Goal: Communication & Community: Answer question/provide support

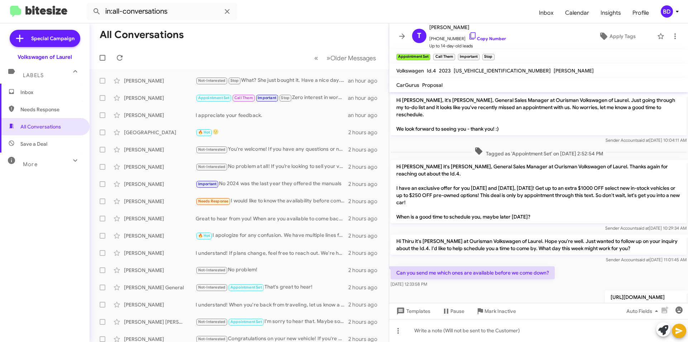
scroll to position [219, 0]
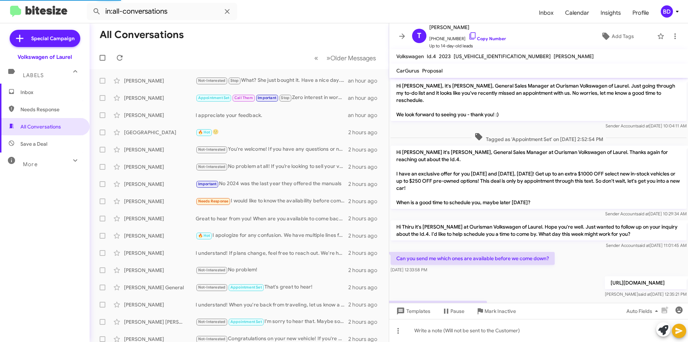
scroll to position [205, 0]
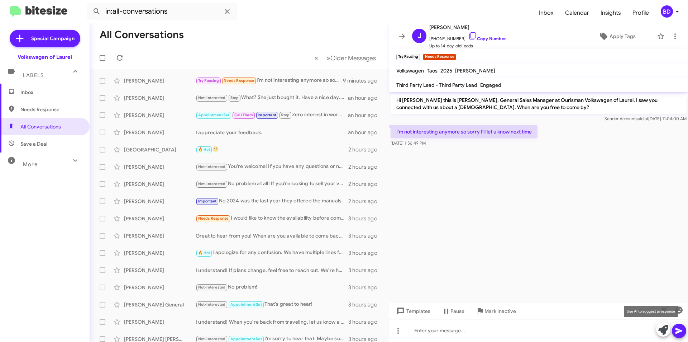
click at [665, 330] on icon at bounding box center [664, 330] width 10 height 10
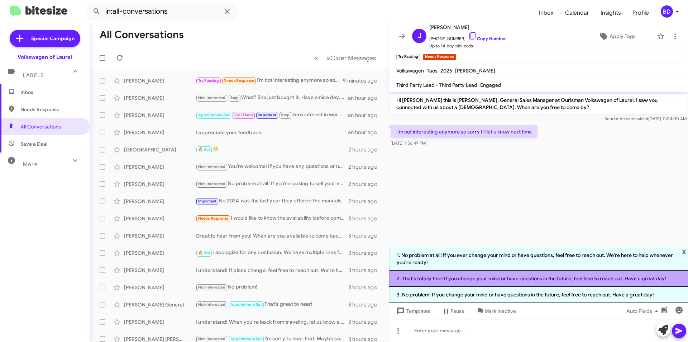
click at [544, 277] on li "2. That's totally fine! If you change your mind or have questions in the future…" at bounding box center [538, 278] width 299 height 16
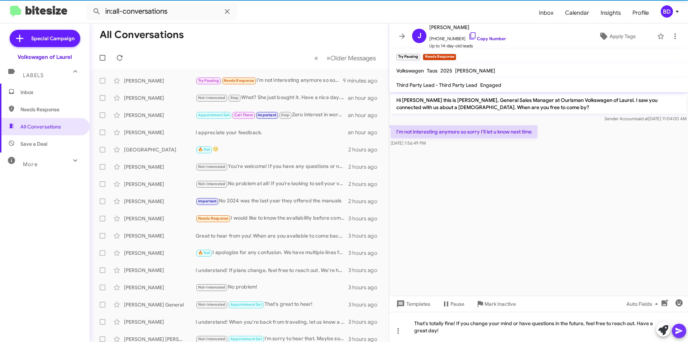
click at [683, 328] on icon at bounding box center [679, 330] width 9 height 9
